Goal: Task Accomplishment & Management: Use online tool/utility

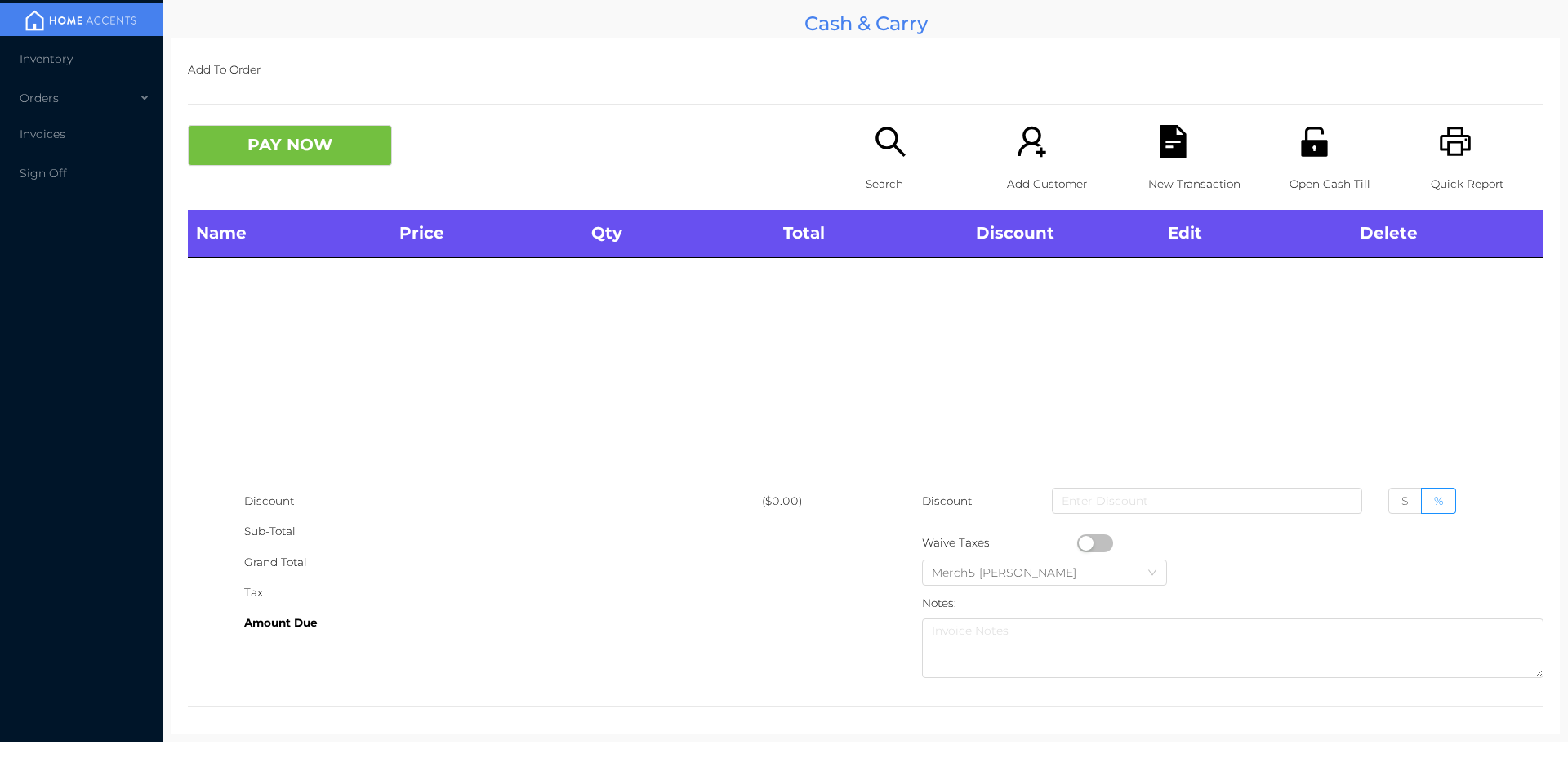
scroll to position [9, 0]
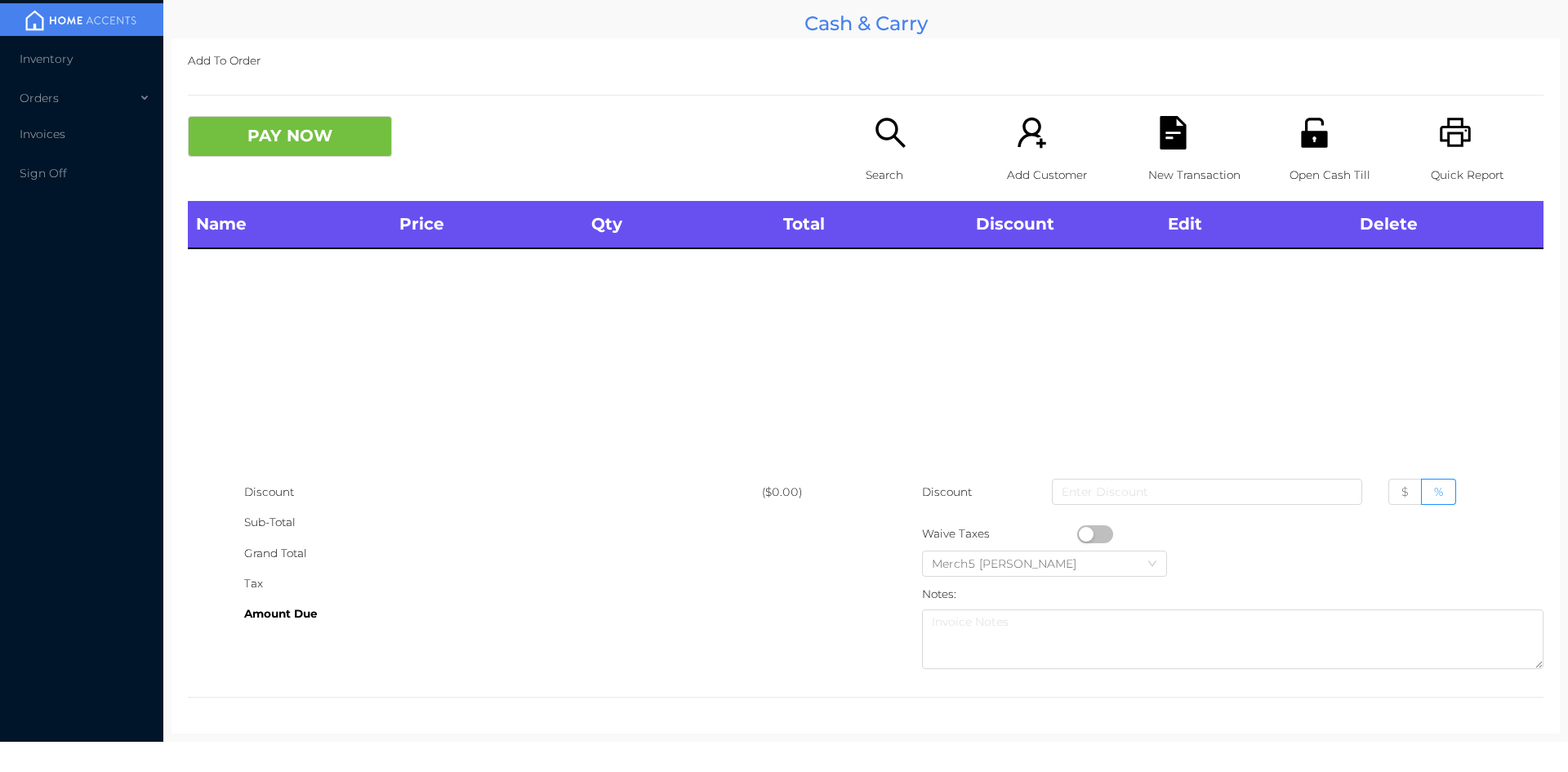
click at [1190, 404] on div "Name Price Qty Total Discount Edit Delete" at bounding box center [865, 339] width 1355 height 276
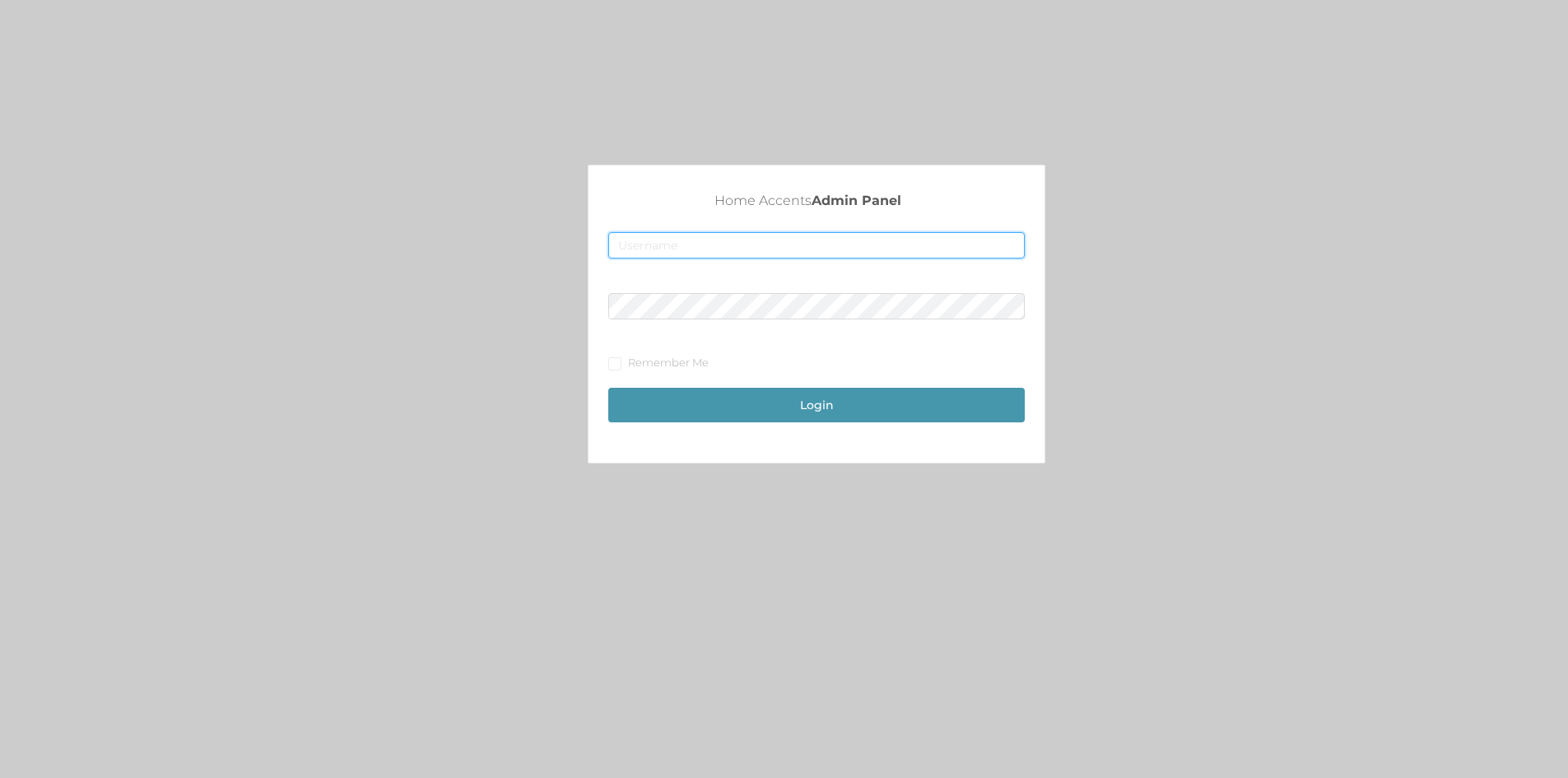
click at [651, 256] on input "text" at bounding box center [815, 245] width 416 height 26
type input "[EMAIL_ADDRESS][DOMAIN_NAME]"
click at [786, 405] on button "Login" at bounding box center [815, 404] width 416 height 34
